Goal: Transaction & Acquisition: Purchase product/service

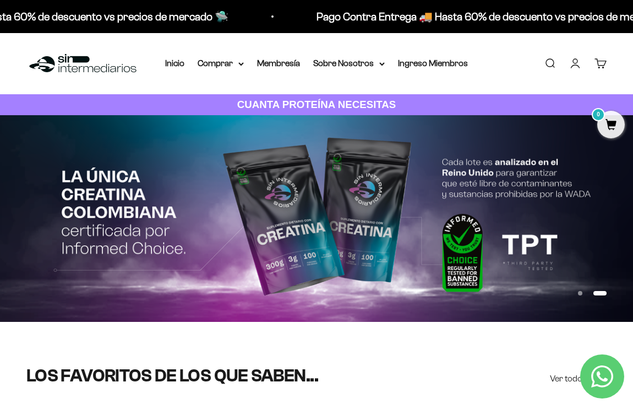
scroll to position [2, 0]
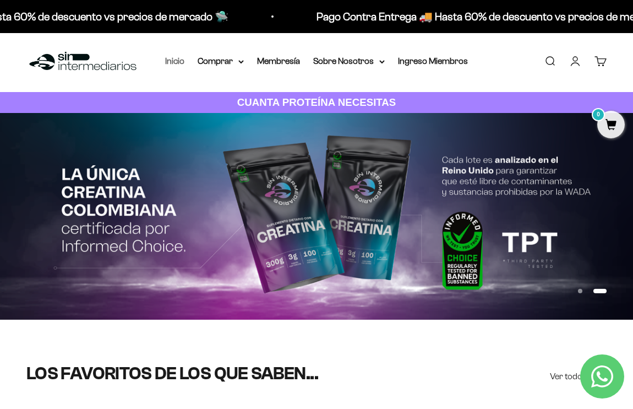
click at [165, 58] on link "Inicio" at bounding box center [174, 60] width 19 height 9
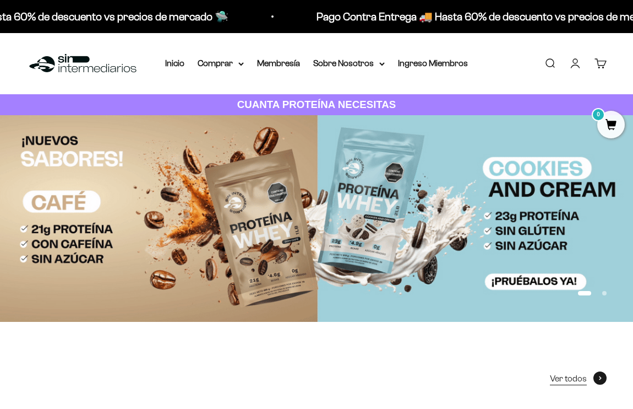
click at [606, 374] on span at bounding box center [600, 377] width 13 height 13
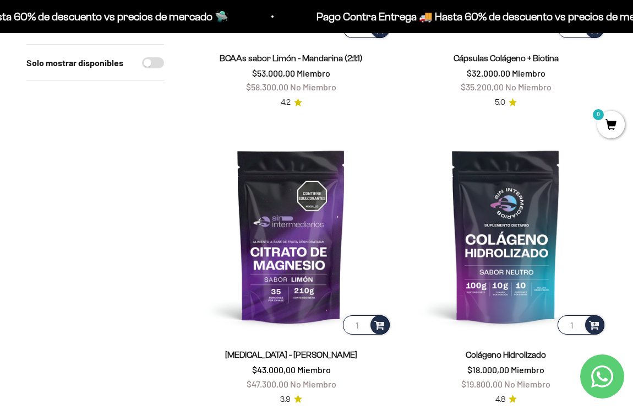
scroll to position [350, 0]
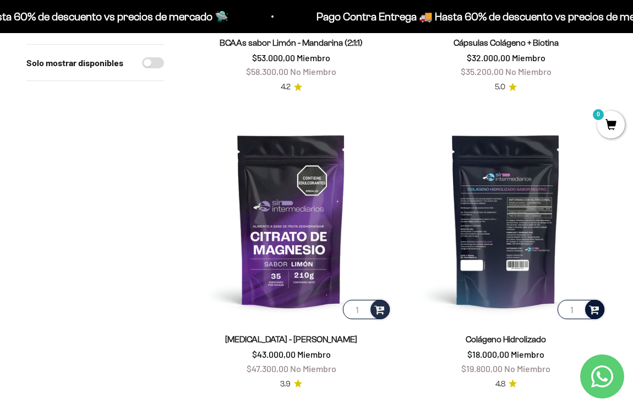
click at [595, 311] on span at bounding box center [594, 308] width 10 height 13
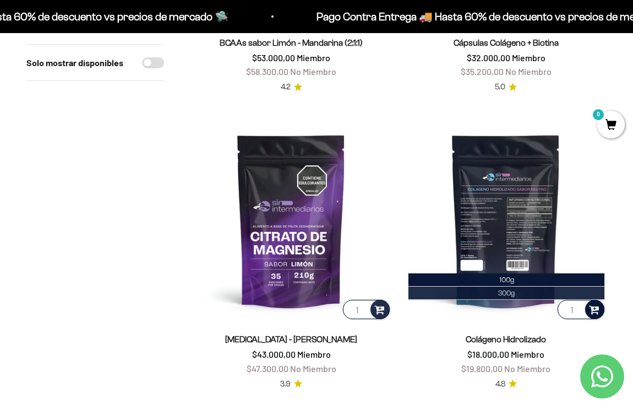
click at [501, 294] on span "300g" at bounding box center [506, 293] width 17 height 8
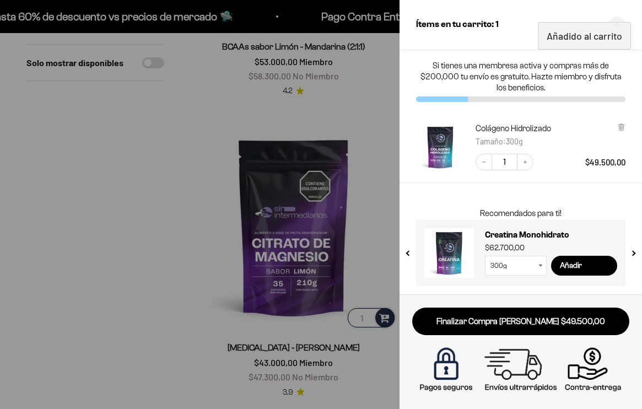
click at [111, 254] on div at bounding box center [321, 204] width 642 height 409
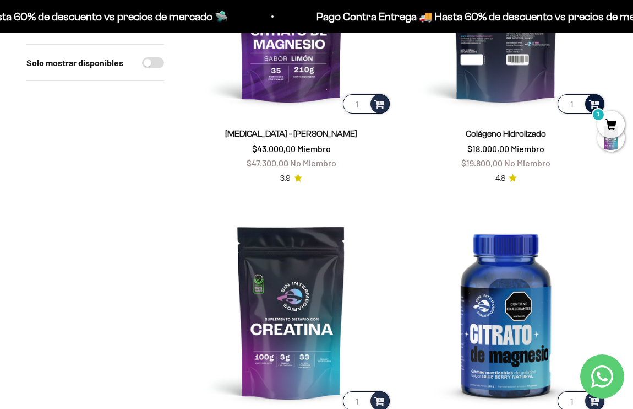
scroll to position [580, 0]
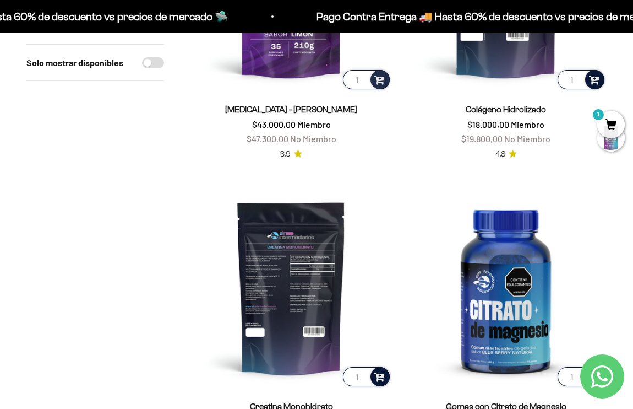
click at [383, 379] on span at bounding box center [380, 376] width 10 height 13
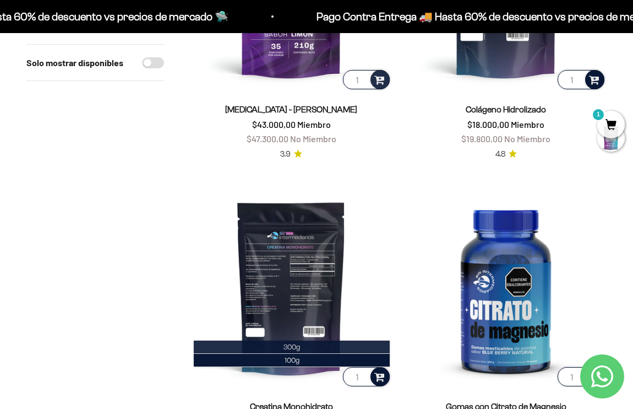
click at [360, 340] on li "300g" at bounding box center [292, 346] width 196 height 13
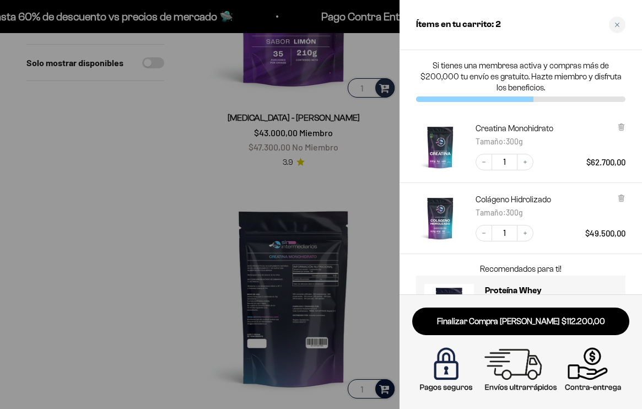
click at [213, 302] on div at bounding box center [321, 204] width 642 height 409
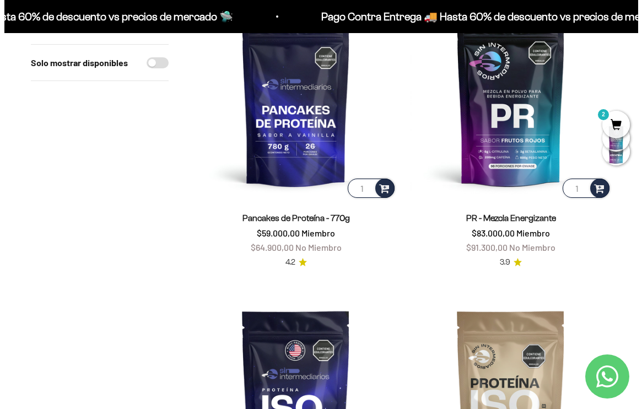
scroll to position [1914, 0]
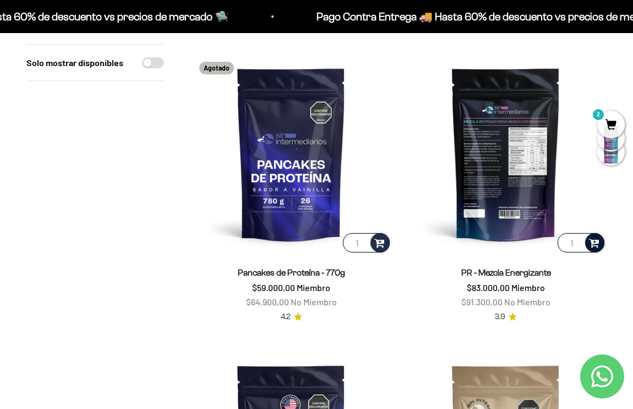
click at [593, 236] on span at bounding box center [594, 242] width 10 height 13
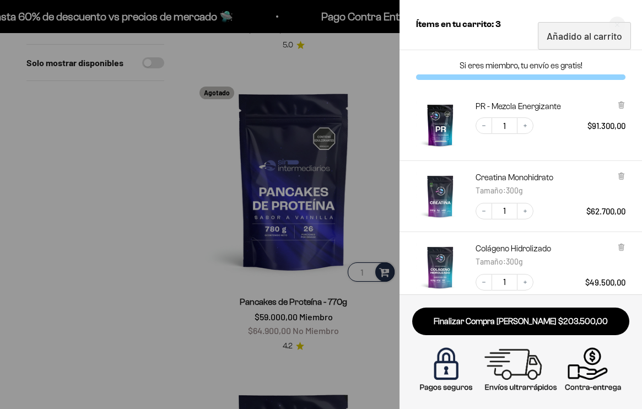
click at [560, 333] on link "Finalizar Compra Segura $203.500,00" at bounding box center [520, 321] width 217 height 28
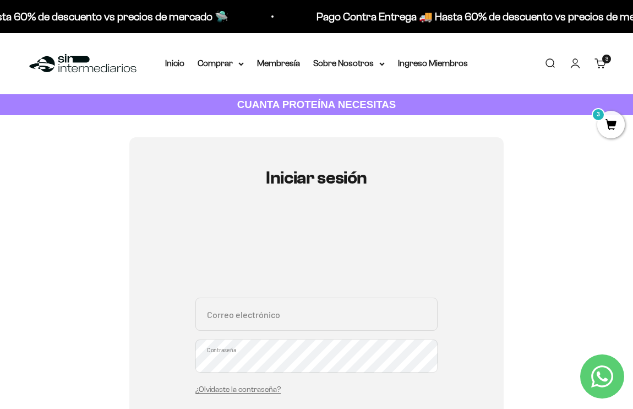
type input "marlonduque08@outlook.com"
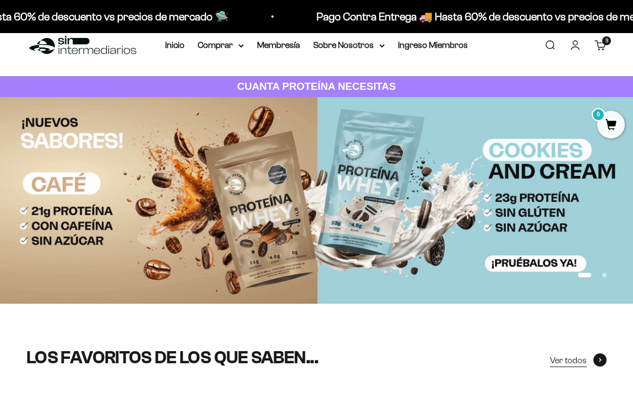
scroll to position [18, 0]
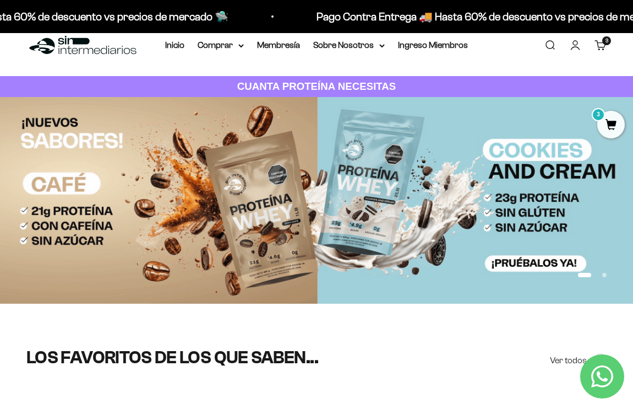
click at [594, 362] on link "Contact us on WhatsApp" at bounding box center [602, 376] width 44 height 44
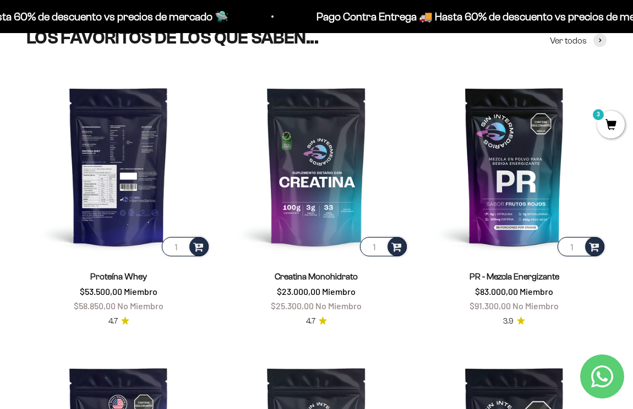
scroll to position [198, 0]
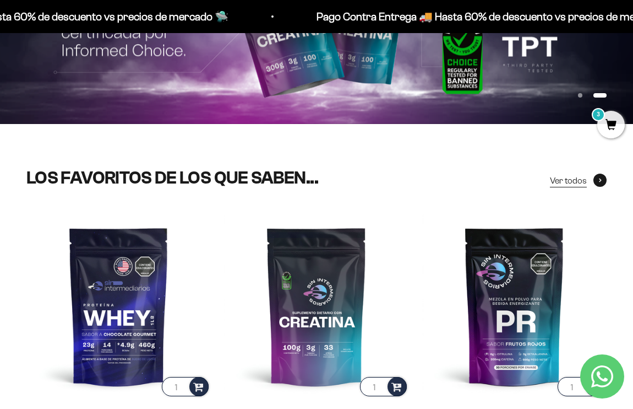
click at [599, 178] on icon at bounding box center [600, 180] width 3 height 4
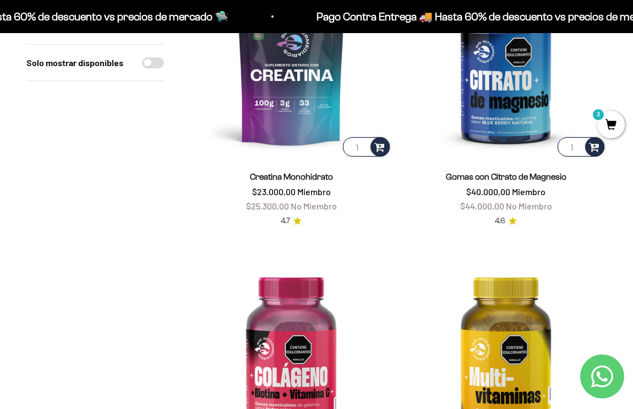
scroll to position [938, 0]
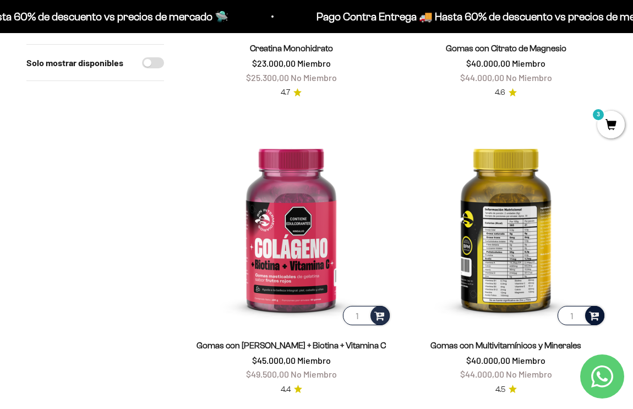
click at [588, 311] on div at bounding box center [594, 315] width 19 height 19
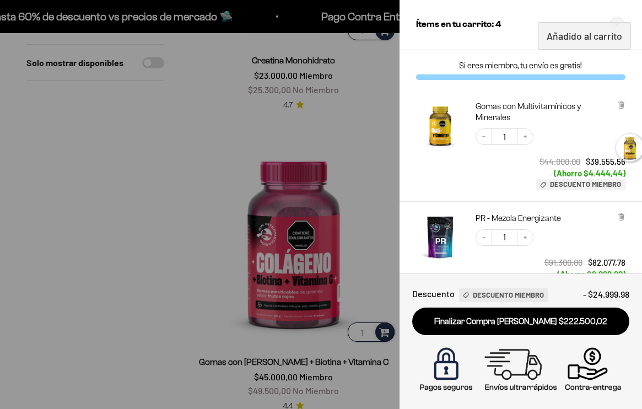
click at [477, 321] on link "Finalizar Compra [PERSON_NAME] $222.500,02" at bounding box center [520, 321] width 217 height 28
click at [159, 247] on div at bounding box center [321, 204] width 642 height 409
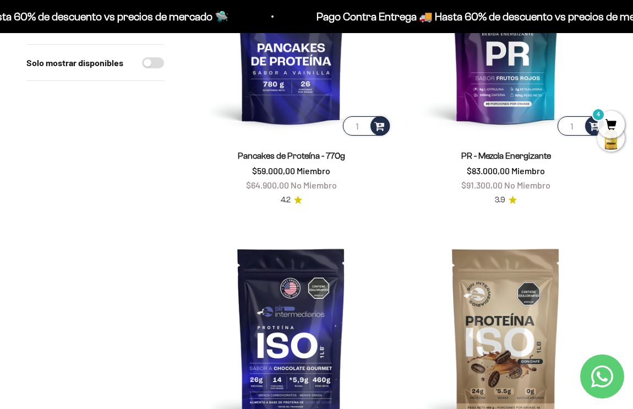
scroll to position [2015, 0]
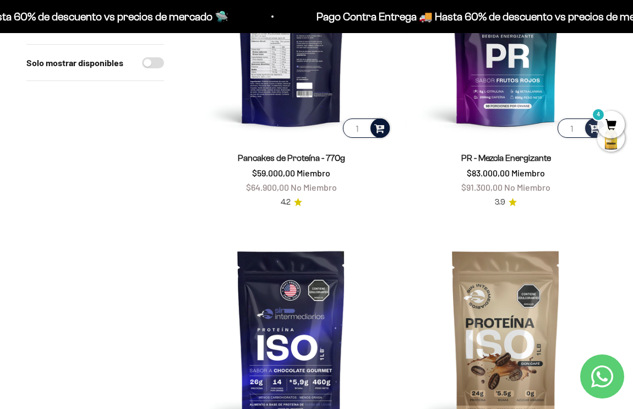
click at [375, 126] on span at bounding box center [380, 127] width 10 height 13
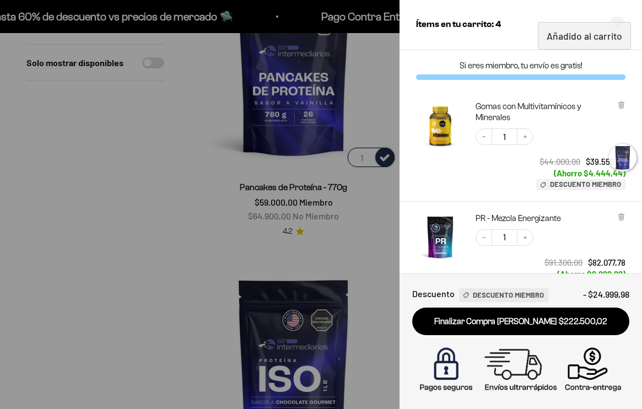
click at [181, 323] on div at bounding box center [321, 204] width 642 height 409
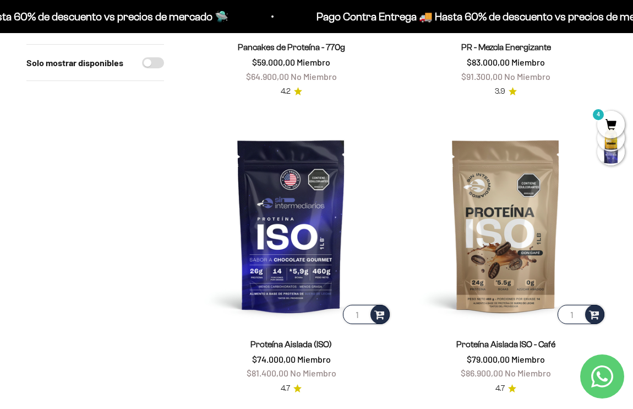
scroll to position [2143, 0]
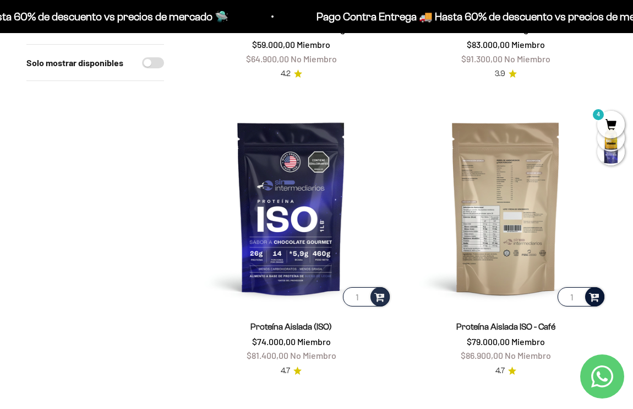
click at [600, 296] on div at bounding box center [594, 296] width 19 height 19
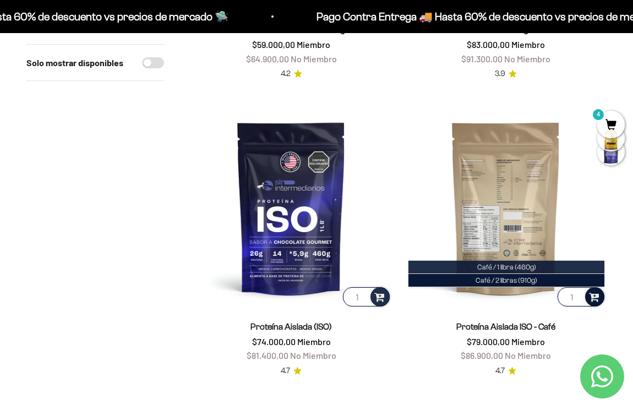
click at [497, 261] on li "Café / 1 libra (460g)" at bounding box center [507, 267] width 196 height 13
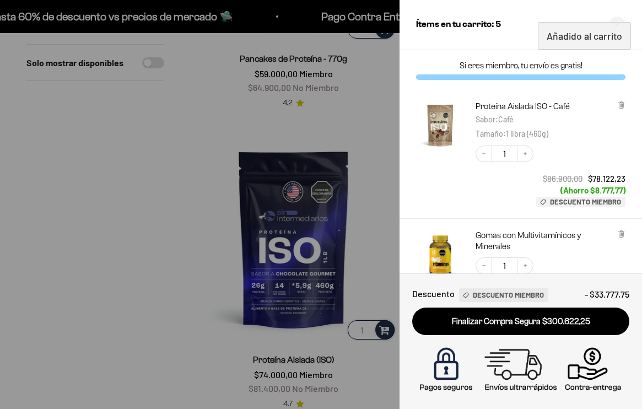
click at [231, 314] on div at bounding box center [321, 204] width 642 height 409
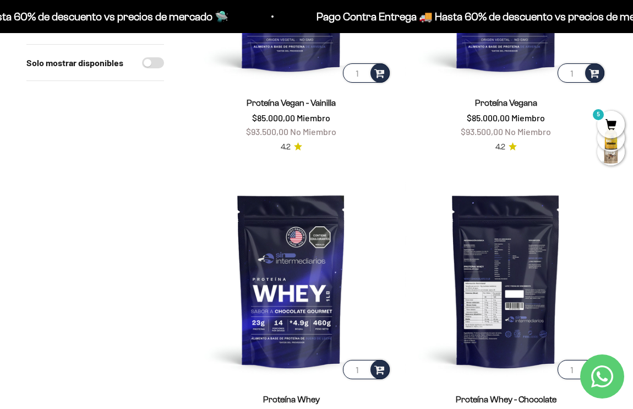
scroll to position [3271, 0]
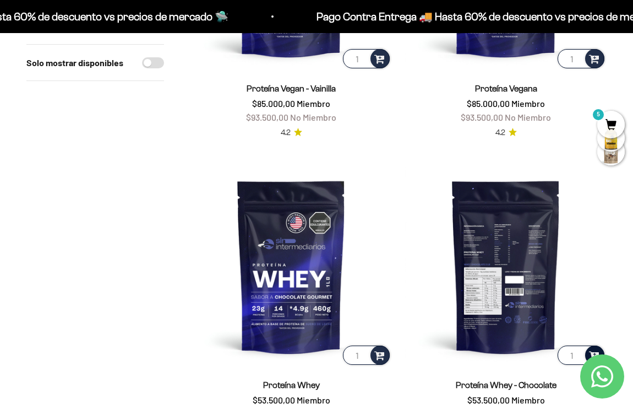
click at [594, 348] on span at bounding box center [594, 354] width 10 height 13
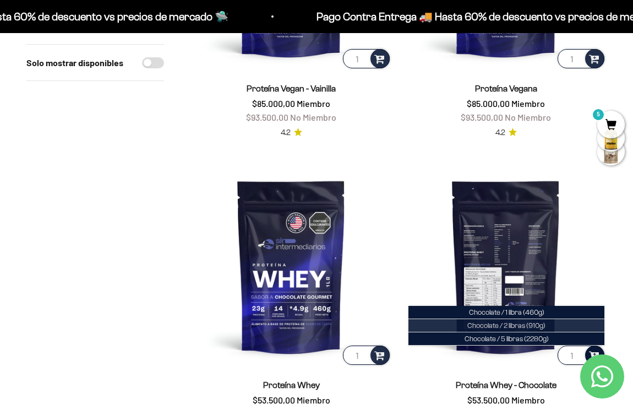
click at [544, 321] on li "Chocolate / 2 libras (910g)" at bounding box center [507, 325] width 196 height 13
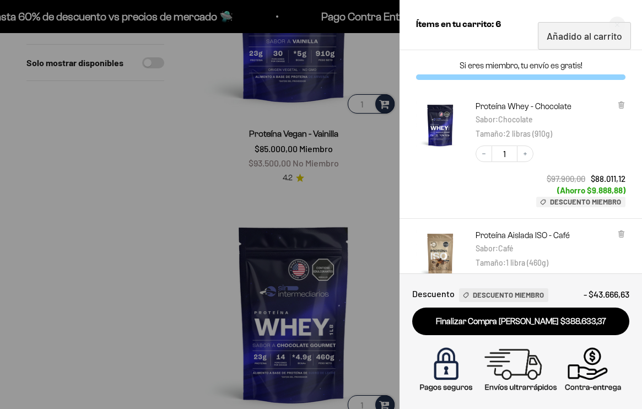
click at [139, 276] on div at bounding box center [321, 204] width 642 height 409
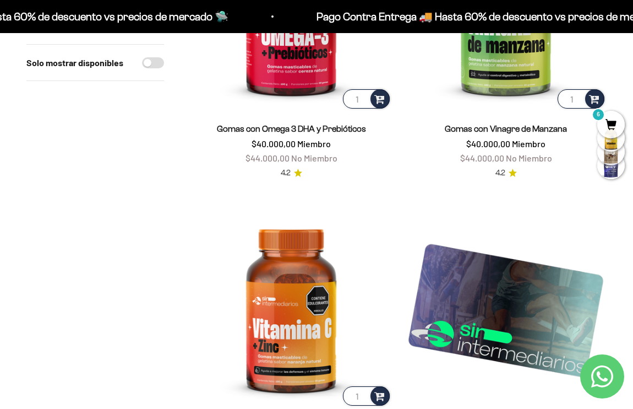
scroll to position [1680, 0]
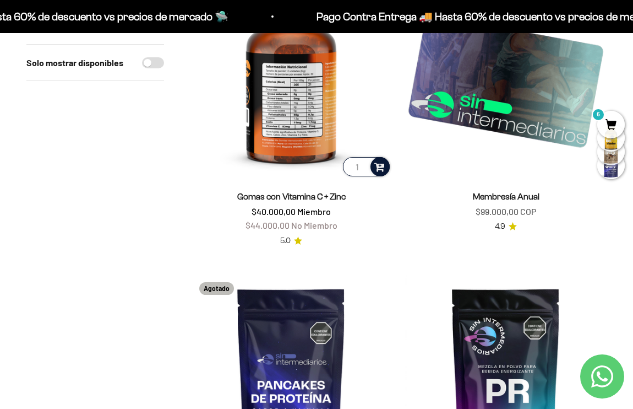
click at [378, 166] on span at bounding box center [380, 166] width 10 height 13
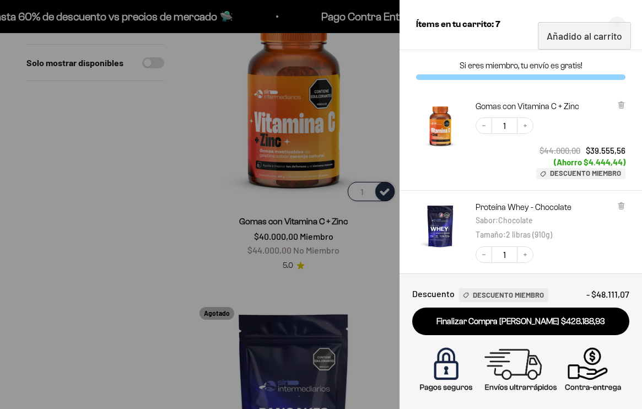
click at [163, 211] on div at bounding box center [321, 204] width 642 height 409
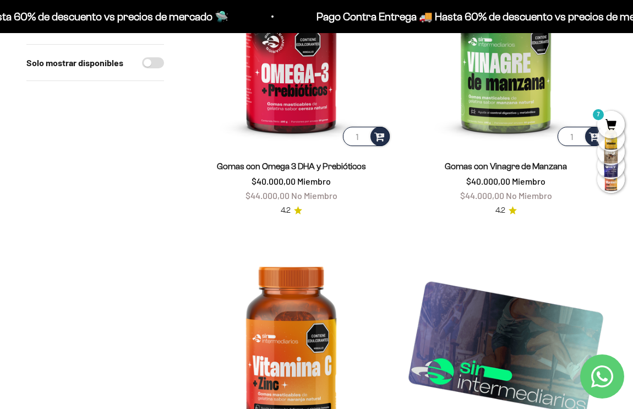
scroll to position [1327, 0]
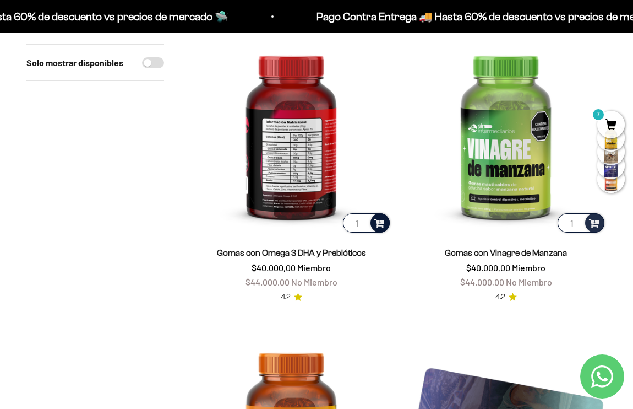
click at [388, 223] on div at bounding box center [380, 222] width 19 height 19
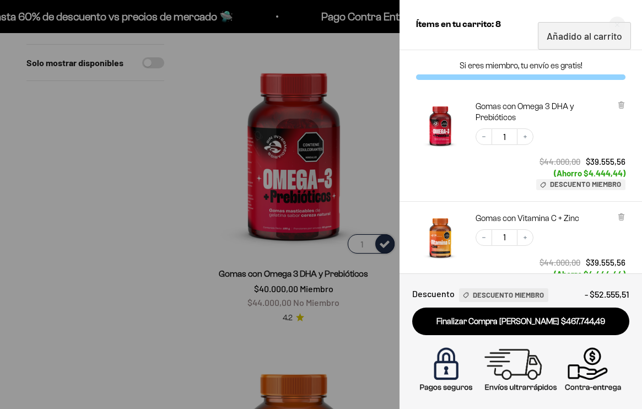
click at [173, 278] on div at bounding box center [321, 204] width 642 height 409
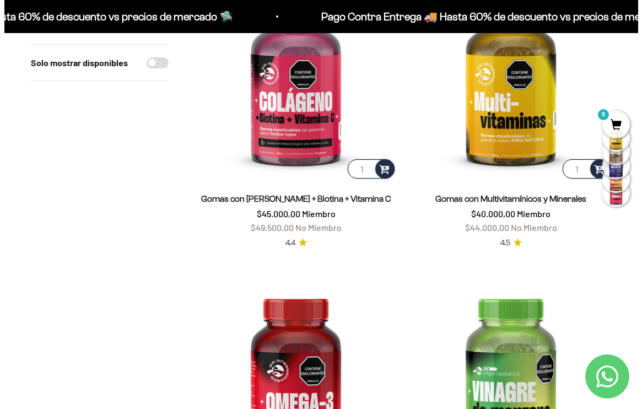
scroll to position [1154, 0]
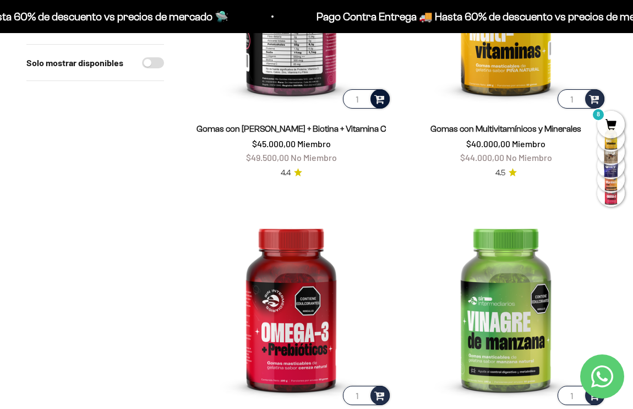
click at [376, 94] on span at bounding box center [380, 98] width 10 height 13
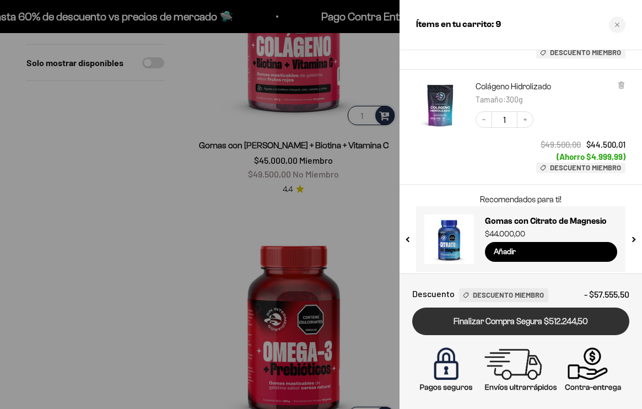
scroll to position [927, 0]
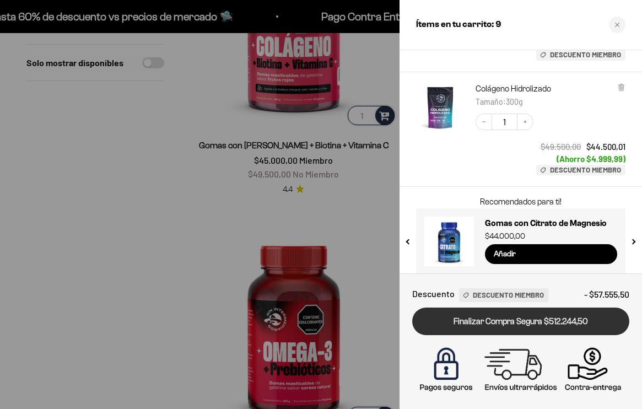
click at [524, 327] on link "Finalizar Compra Segura $512.244,50" at bounding box center [520, 321] width 217 height 28
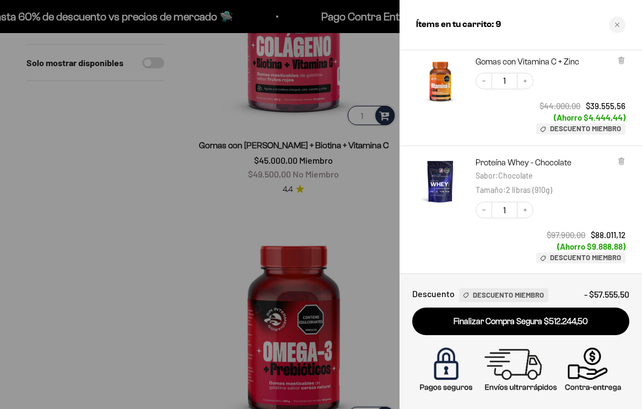
scroll to position [31, 0]
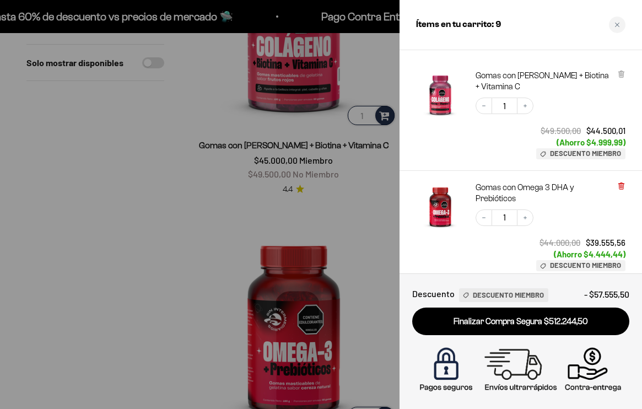
click at [620, 186] on icon at bounding box center [620, 186] width 4 height 6
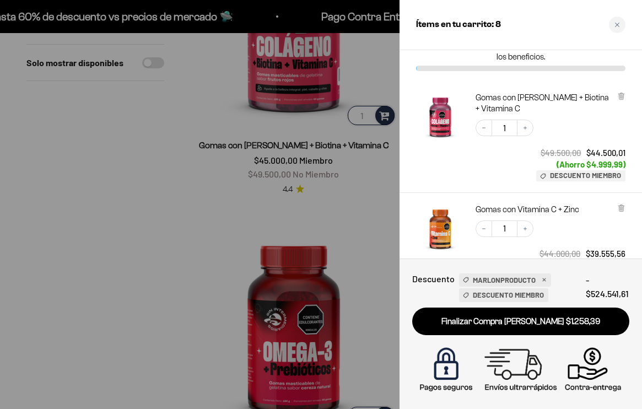
click at [528, 322] on link "Finalizar Compra [PERSON_NAME] $1.258,39" at bounding box center [520, 321] width 217 height 28
click at [528, 322] on div "Finalizar Compra [PERSON_NAME] $1.258,39" at bounding box center [520, 321] width 217 height 28
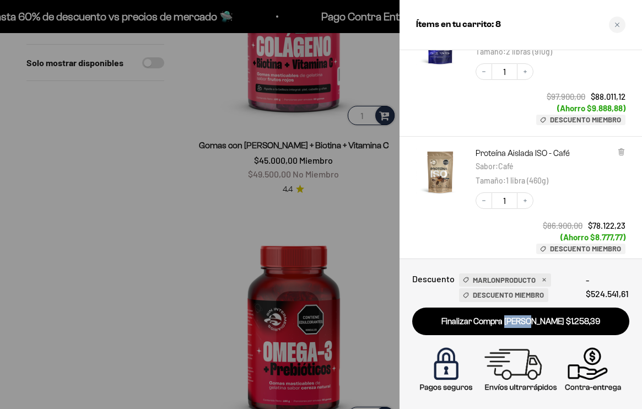
scroll to position [308, 0]
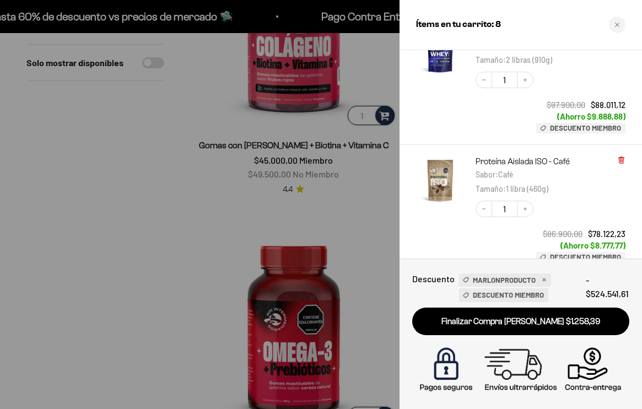
click at [622, 161] on icon at bounding box center [620, 161] width 4 height 6
